Goal: Find specific page/section: Find specific page/section

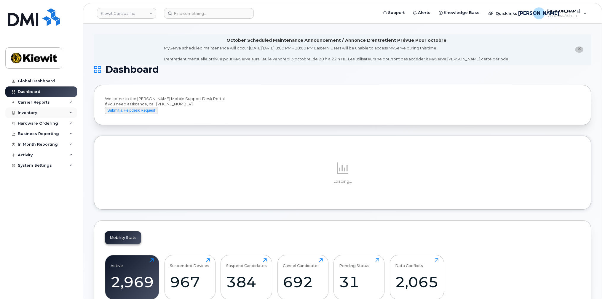
click at [29, 108] on div "Inventory" at bounding box center [41, 113] width 72 height 11
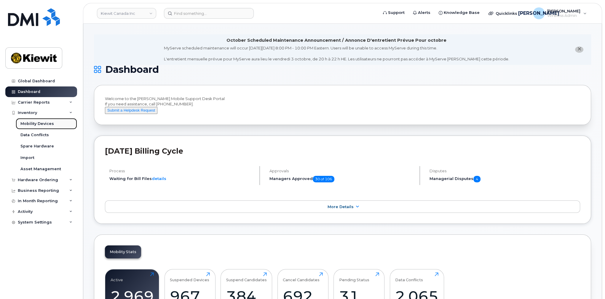
click at [45, 122] on div "Mobility Devices" at bounding box center [37, 123] width 34 height 5
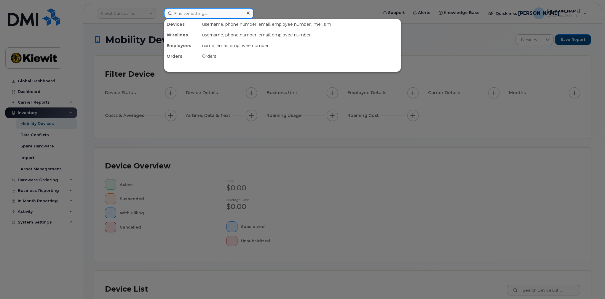
click at [201, 17] on input at bounding box center [209, 13] width 90 height 11
paste input "C4R7KQ5N7V"
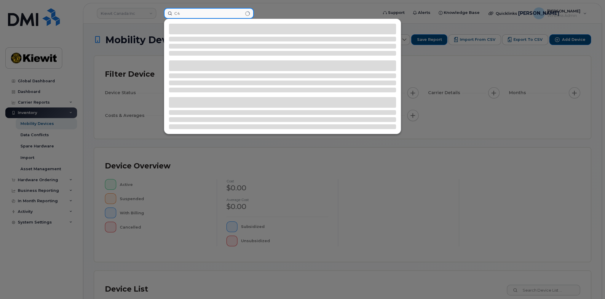
type input "C"
